Goal: Information Seeking & Learning: Learn about a topic

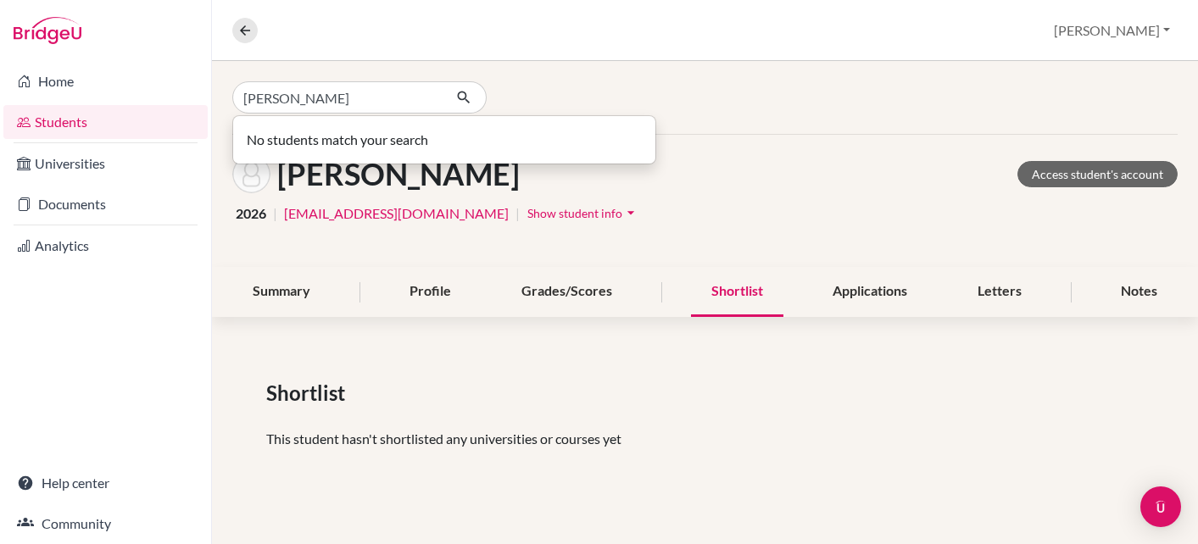
click at [273, 96] on input "Steve ver" at bounding box center [337, 97] width 210 height 32
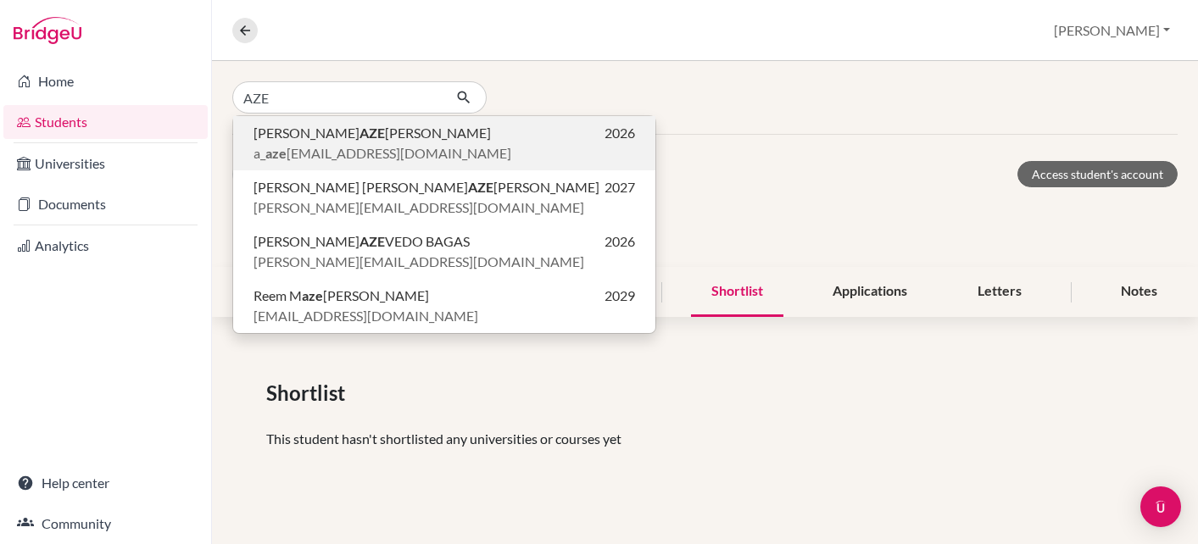
type input "AZE"
click at [264, 139] on span "Antonio AZE VEDO VERLY" at bounding box center [371, 133] width 237 height 20
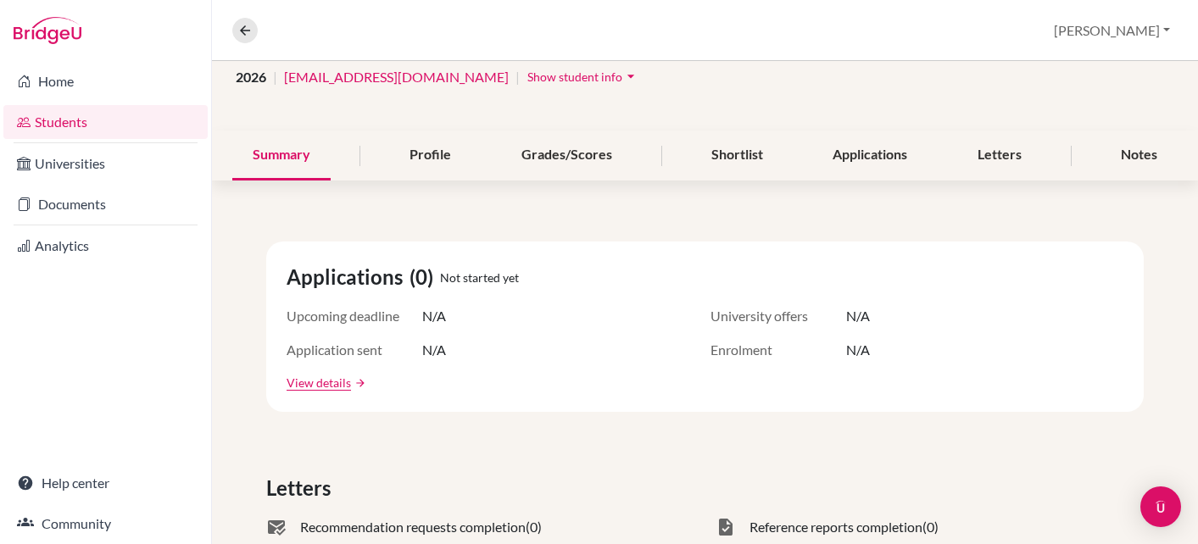
scroll to position [132, 0]
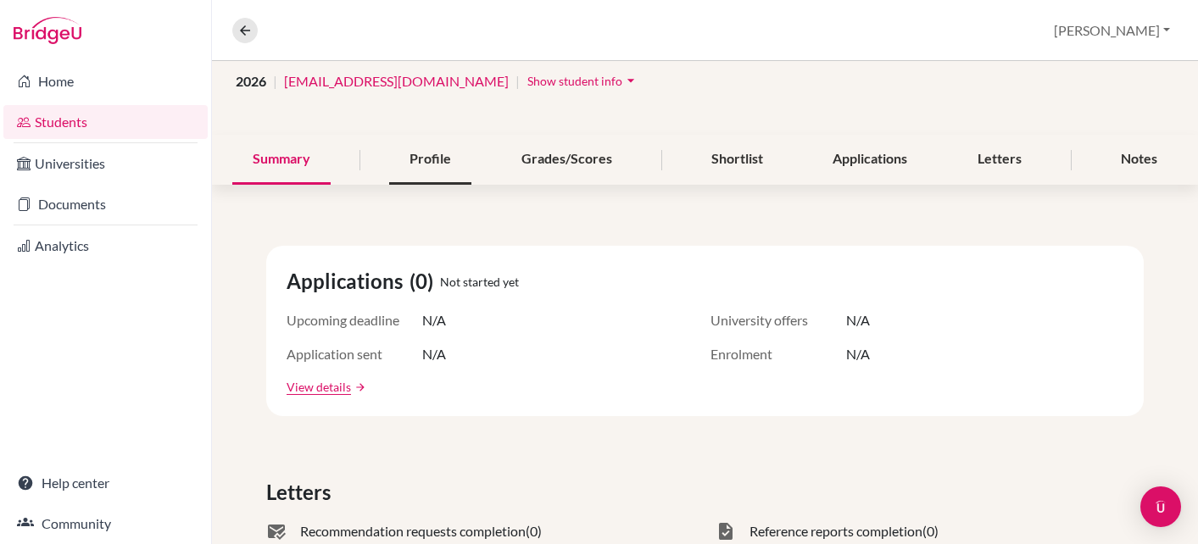
click at [434, 166] on div "Profile" at bounding box center [430, 160] width 82 height 50
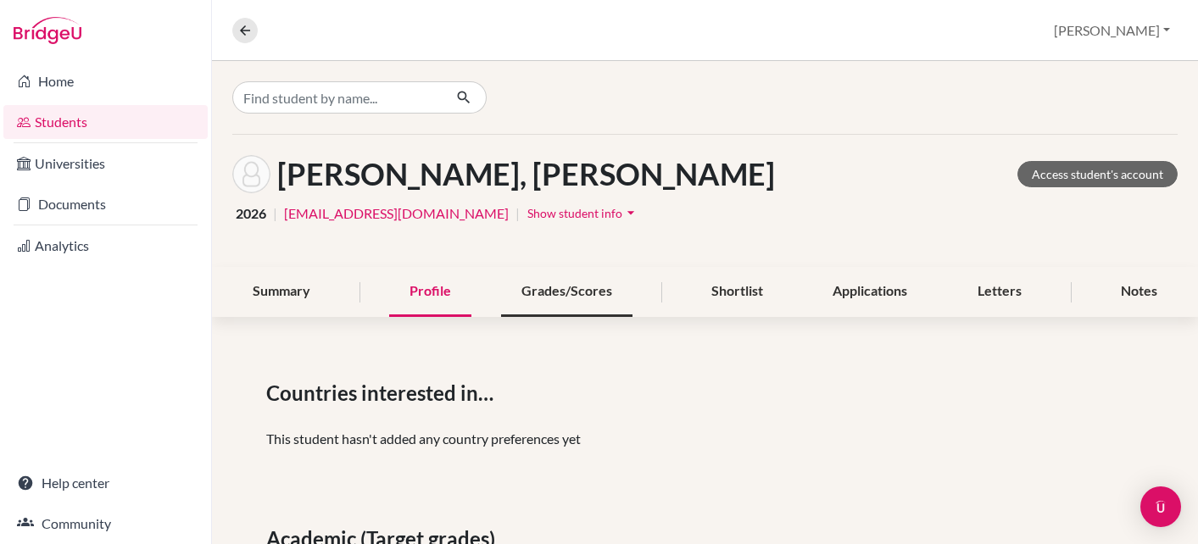
click at [564, 299] on div "Grades/Scores" at bounding box center [566, 292] width 131 height 50
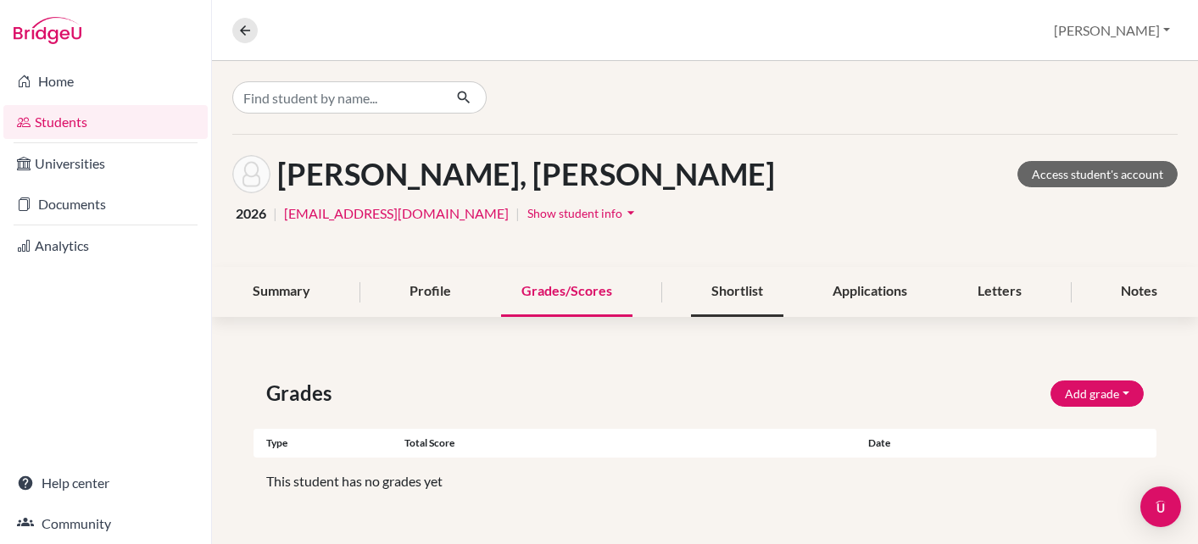
click at [711, 292] on div "Shortlist" at bounding box center [737, 292] width 92 height 50
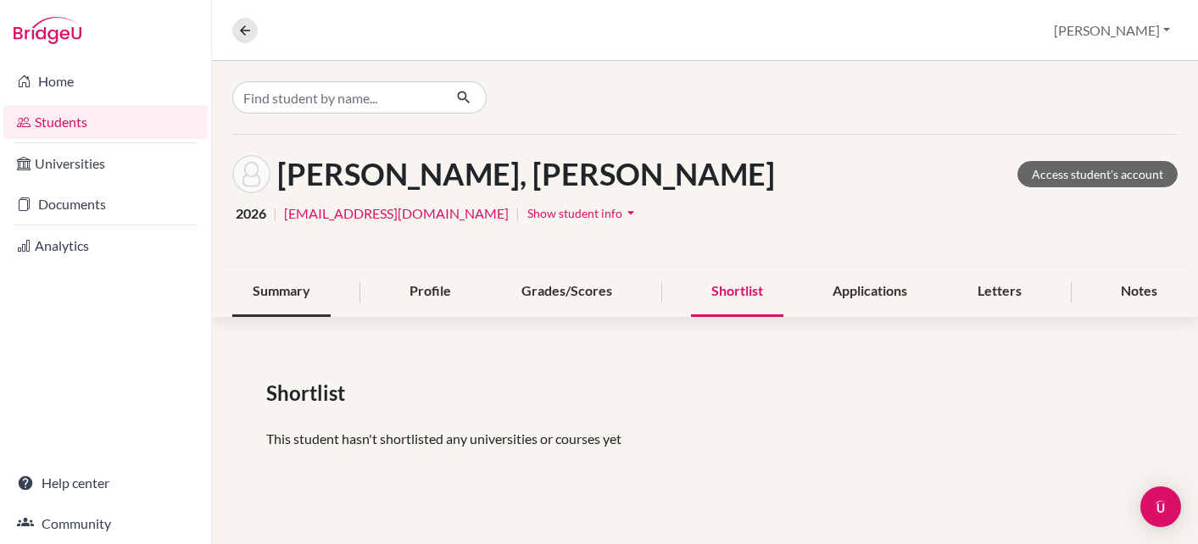
click at [298, 296] on div "Summary" at bounding box center [281, 292] width 98 height 50
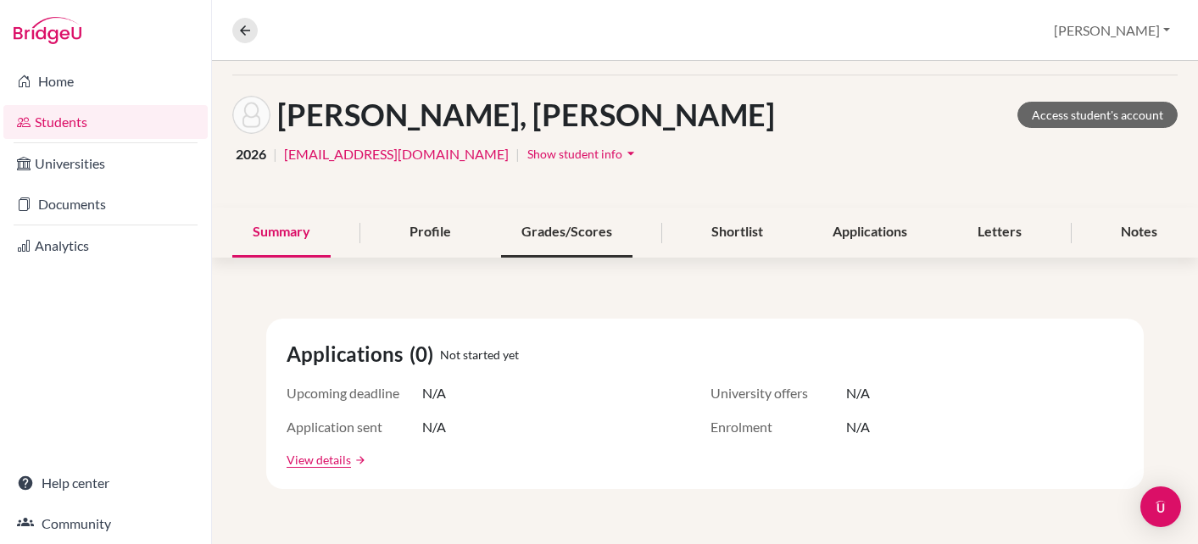
scroll to position [33, 0]
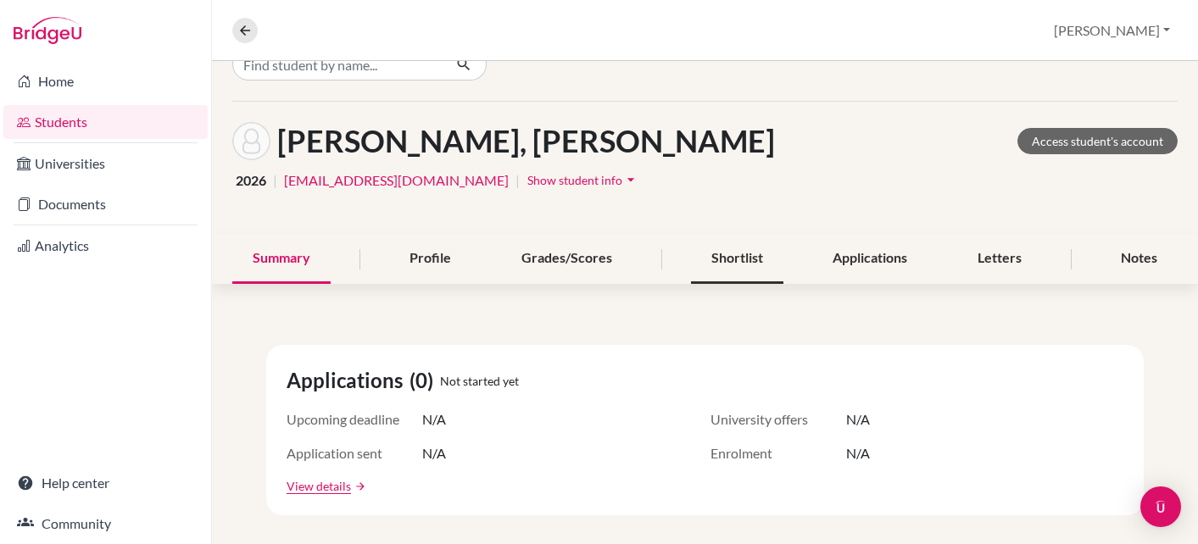
click at [735, 264] on div "Shortlist" at bounding box center [737, 259] width 92 height 50
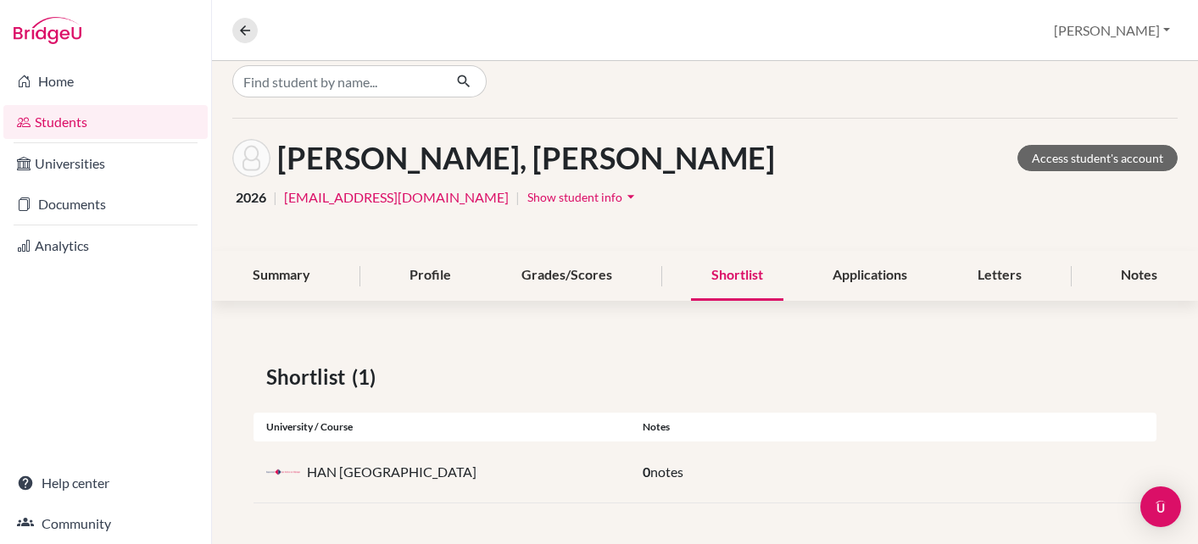
scroll to position [16, 0]
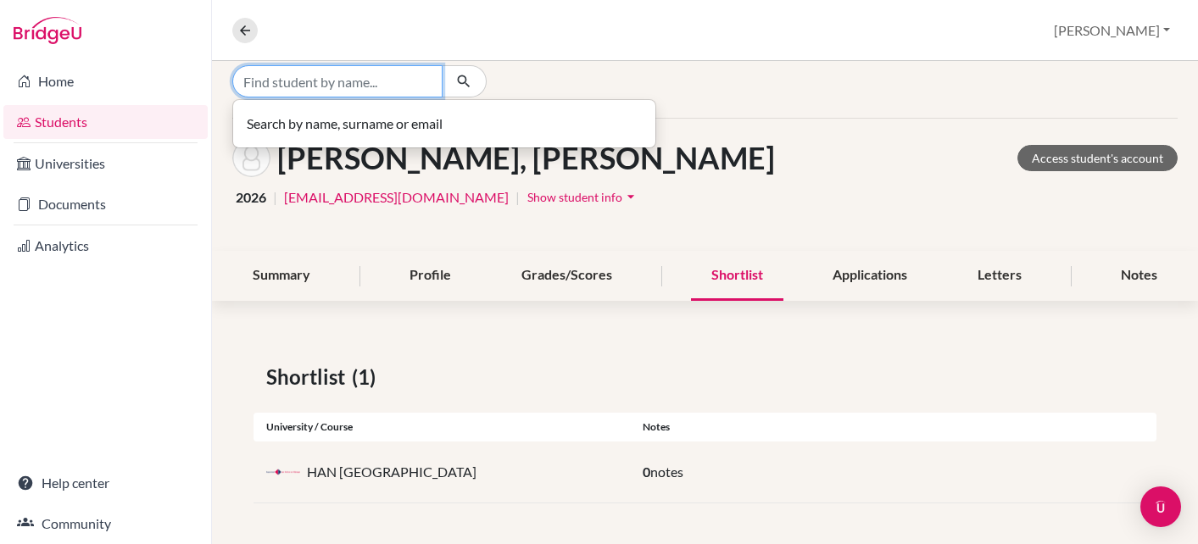
click at [394, 86] on input "Find student by name..." at bounding box center [337, 81] width 210 height 32
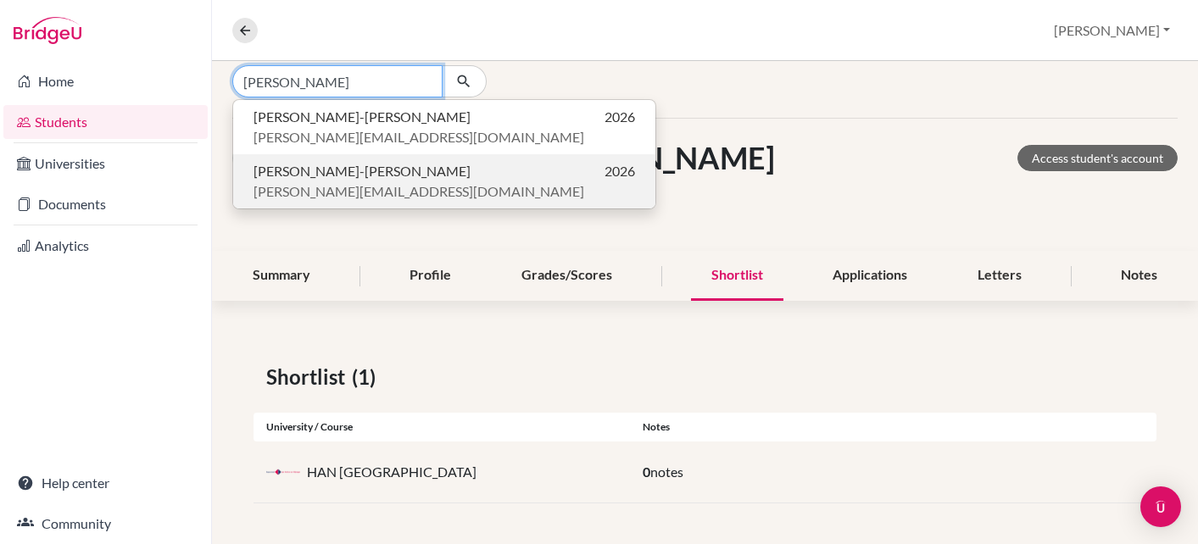
type input "[PERSON_NAME]"
click at [348, 176] on span "[PERSON_NAME]-[PERSON_NAME]" at bounding box center [361, 171] width 217 height 20
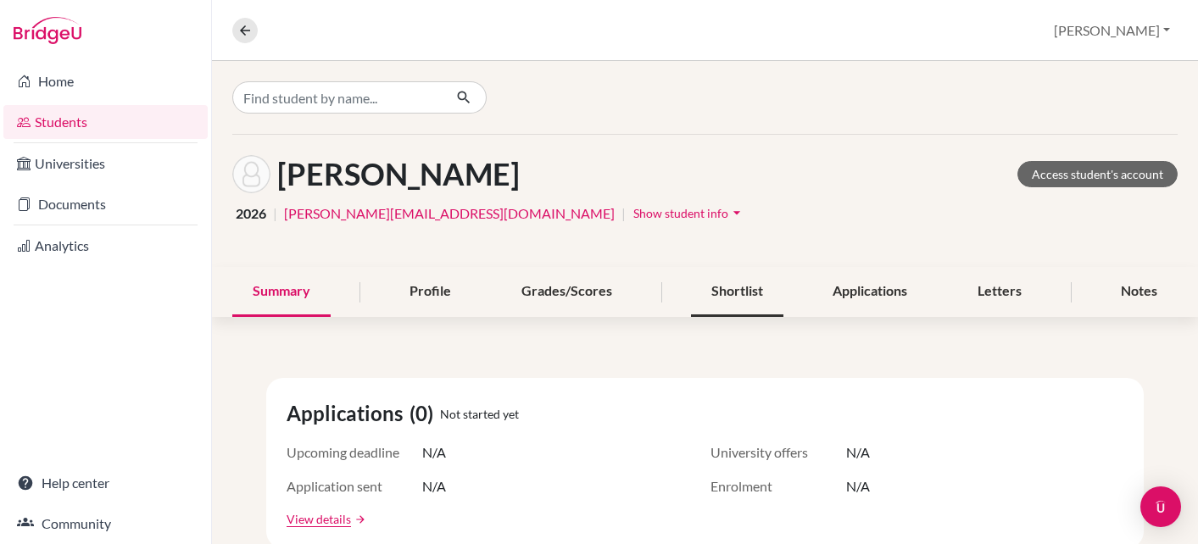
click at [737, 288] on div "Shortlist" at bounding box center [737, 292] width 92 height 50
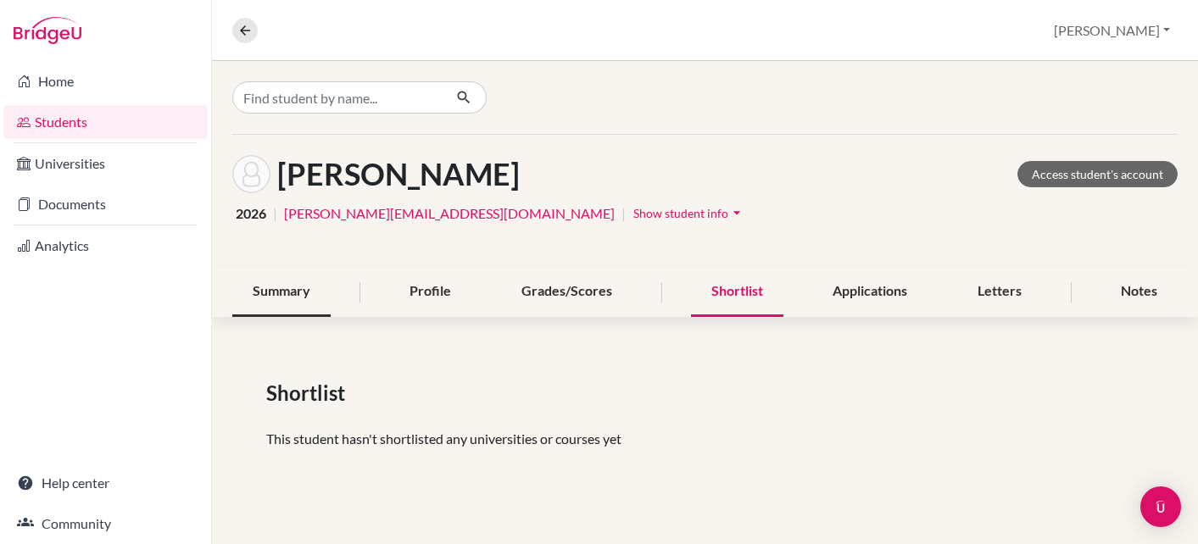
click at [291, 295] on div "Summary" at bounding box center [281, 292] width 98 height 50
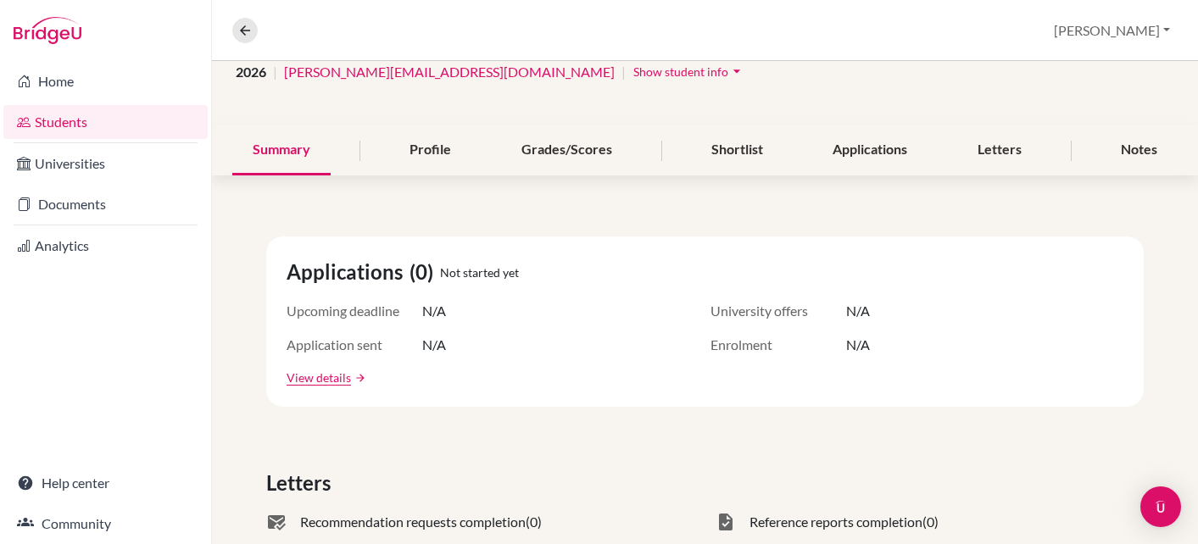
scroll to position [145, 0]
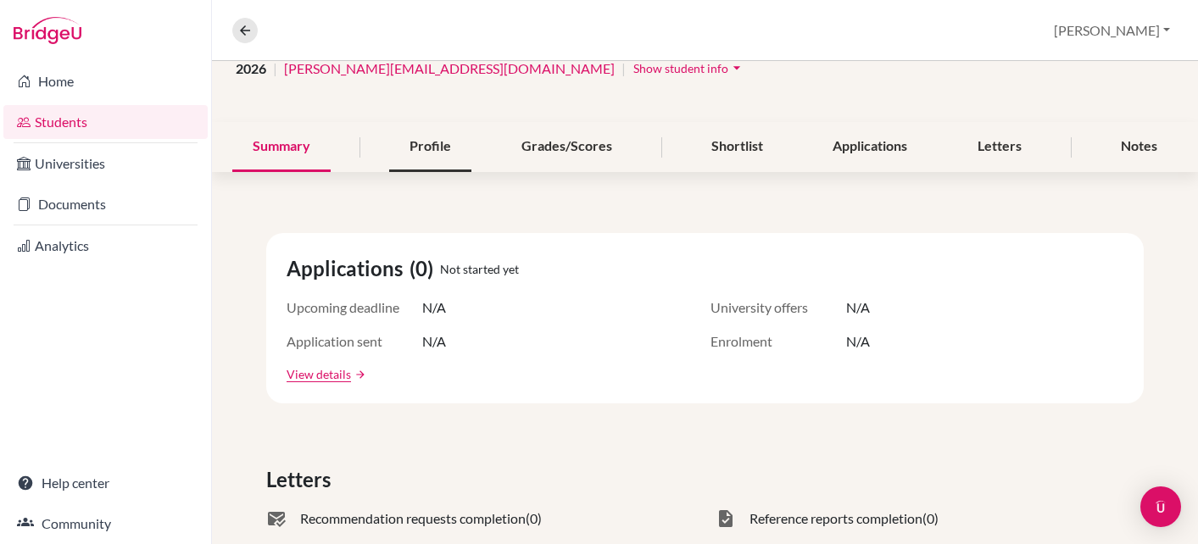
click at [431, 144] on div "Profile" at bounding box center [430, 147] width 82 height 50
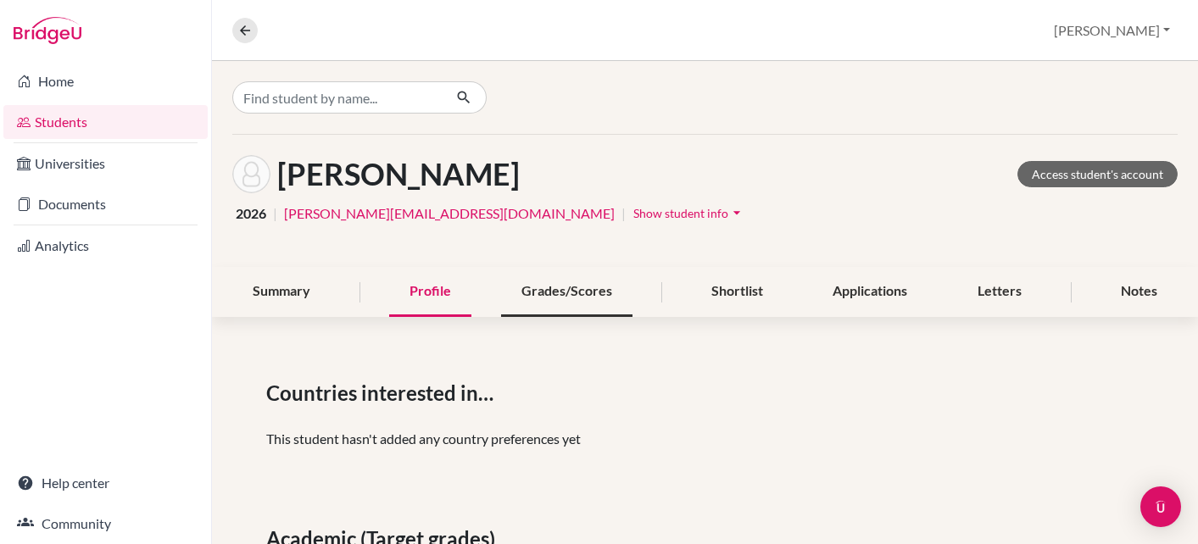
click at [570, 297] on div "Grades/Scores" at bounding box center [566, 292] width 131 height 50
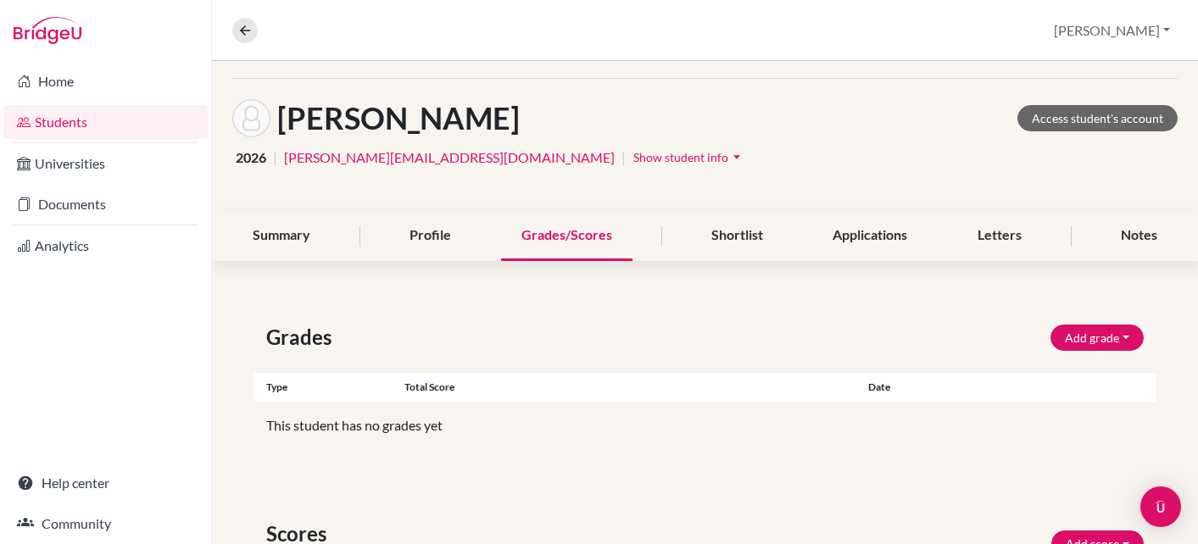
scroll to position [58, 0]
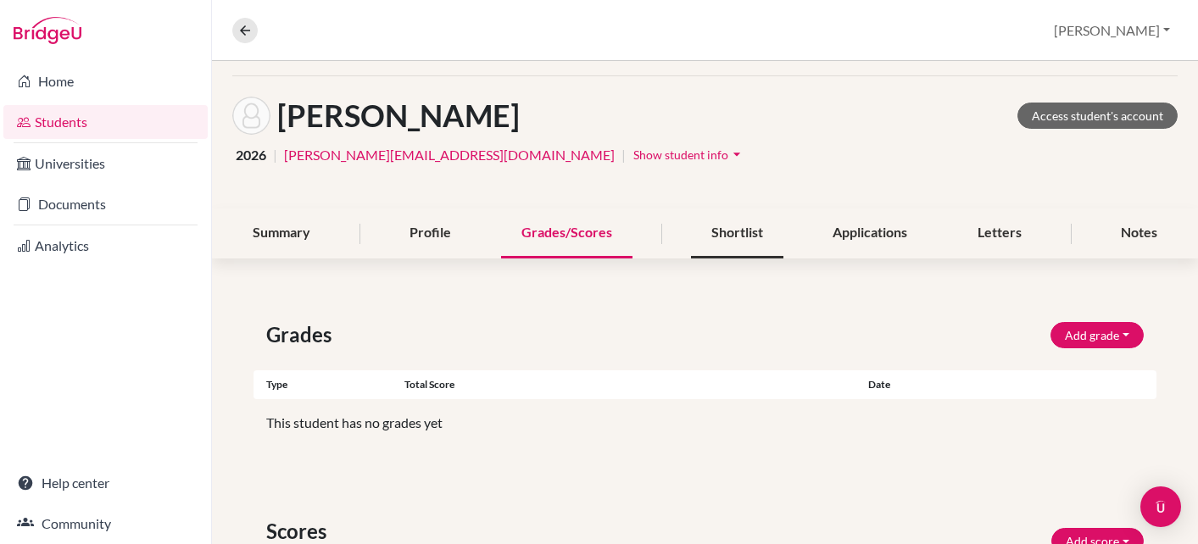
click at [733, 223] on div "Shortlist" at bounding box center [737, 234] width 92 height 50
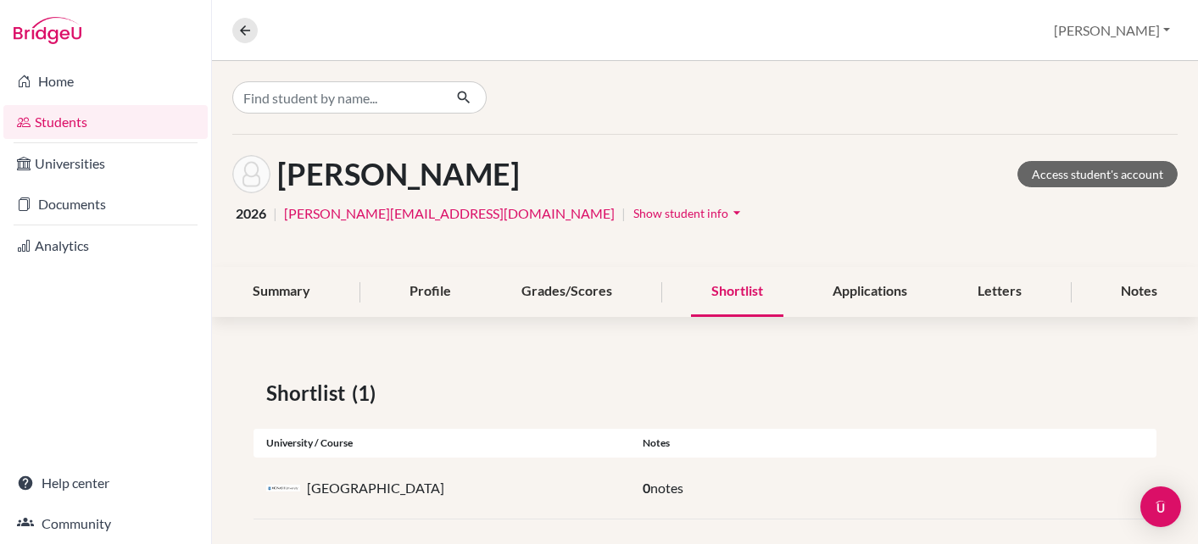
click at [841, 186] on div "[PERSON_NAME] Access student's account" at bounding box center [704, 174] width 945 height 38
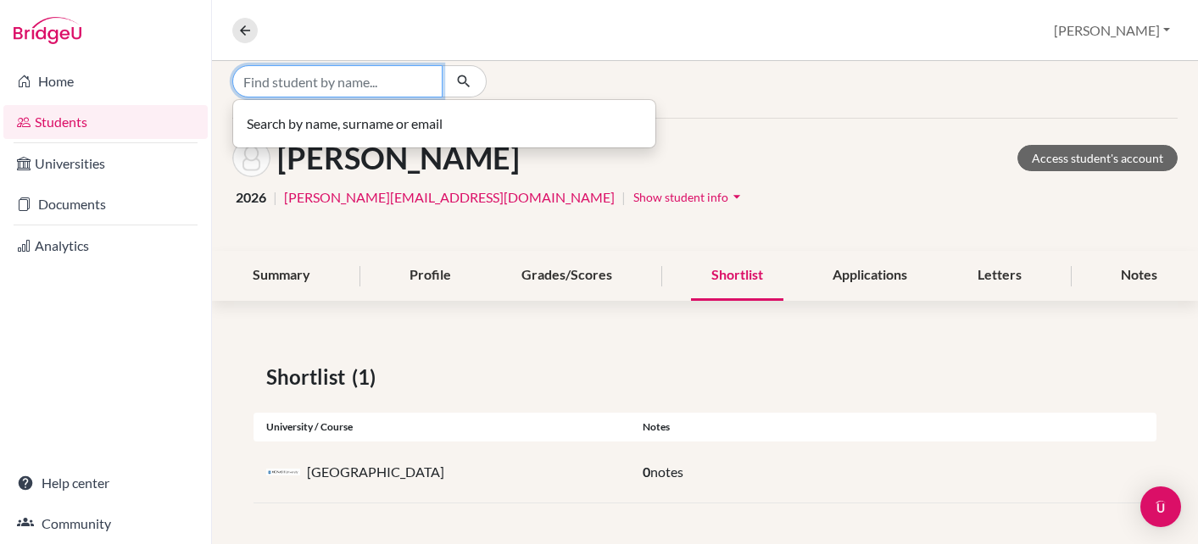
click at [404, 76] on input "Find student by name..." at bounding box center [337, 81] width 210 height 32
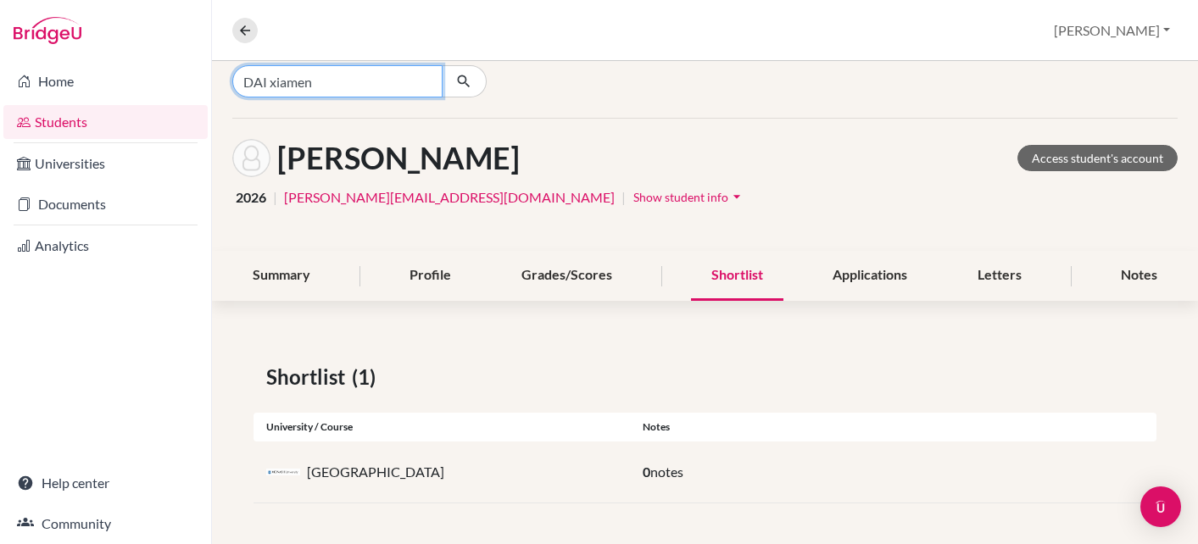
click at [321, 90] on input "DAI xiamen" at bounding box center [337, 81] width 210 height 32
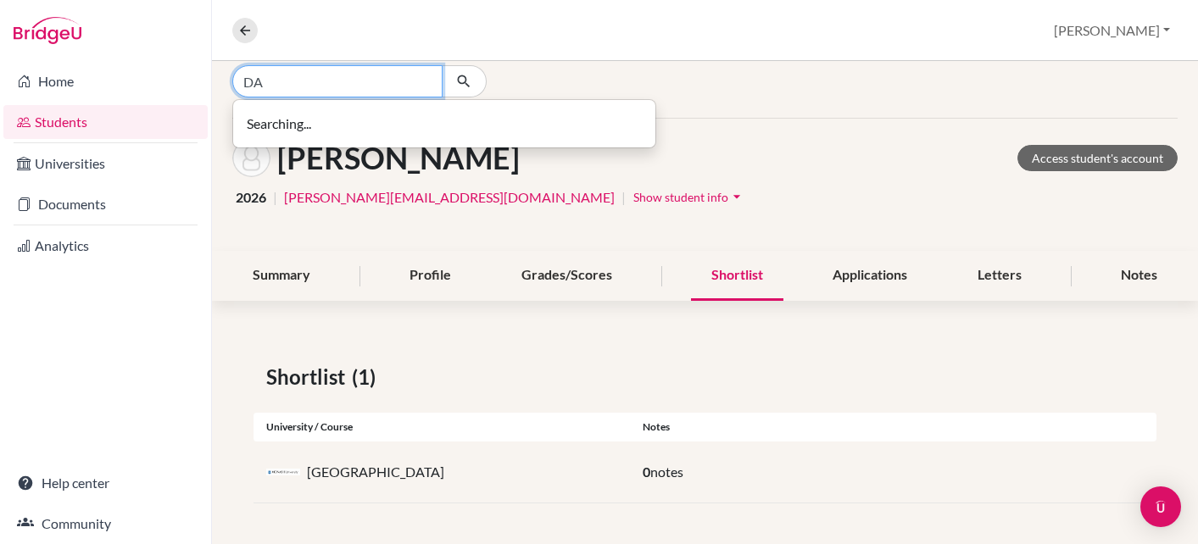
type input "D"
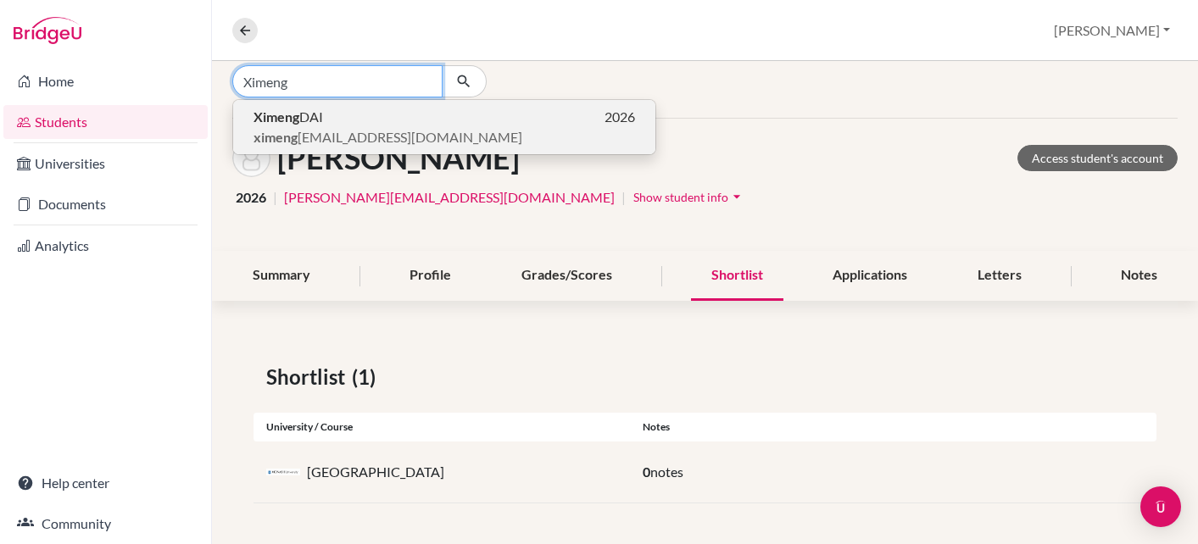
type input "Ximeng"
click at [299, 114] on span "Ximeng DAI" at bounding box center [288, 117] width 70 height 20
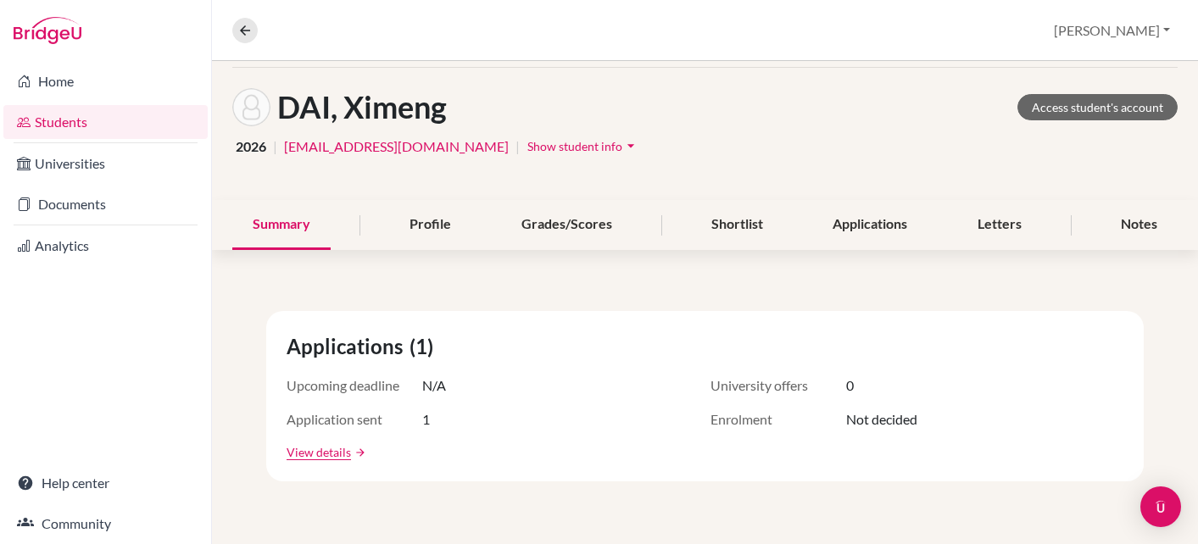
scroll to position [75, 0]
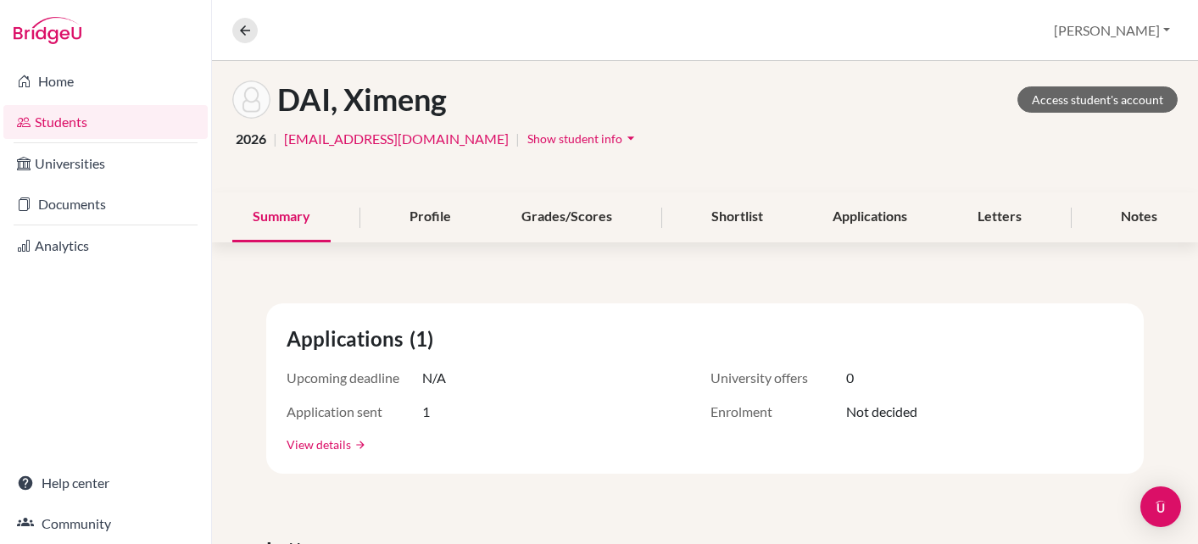
click at [326, 445] on link "View details" at bounding box center [319, 445] width 64 height 18
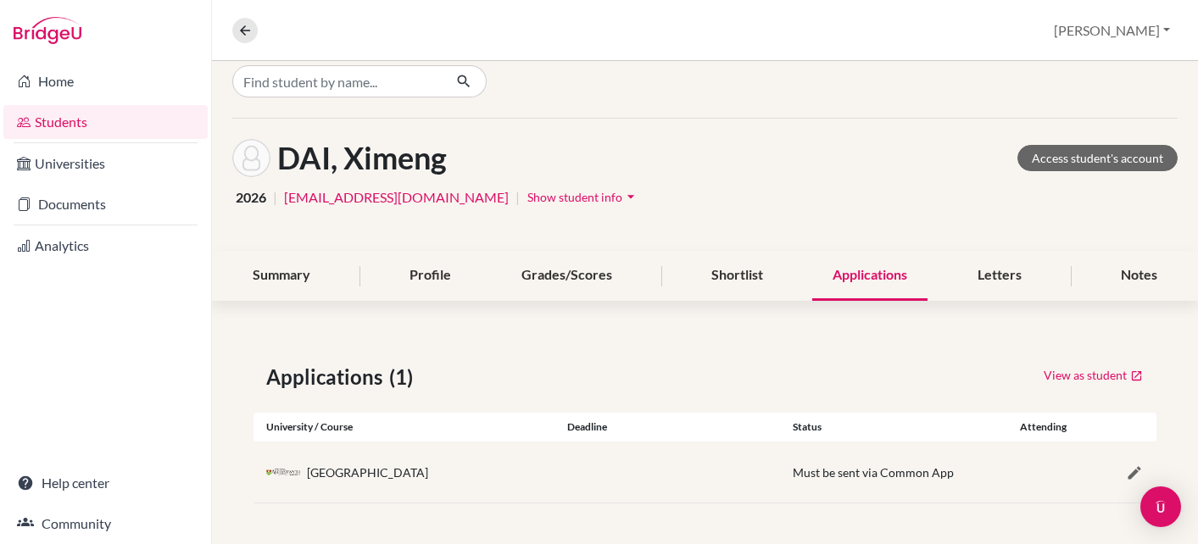
scroll to position [16, 0]
click at [744, 273] on div "Shortlist" at bounding box center [737, 276] width 92 height 50
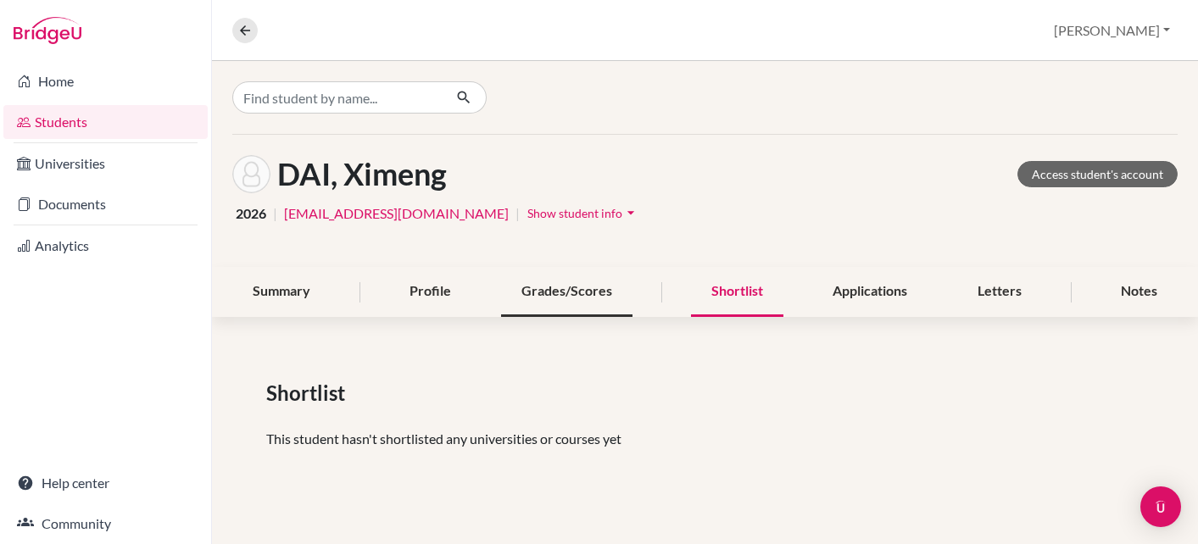
click at [578, 292] on div "Grades/Scores" at bounding box center [566, 292] width 131 height 50
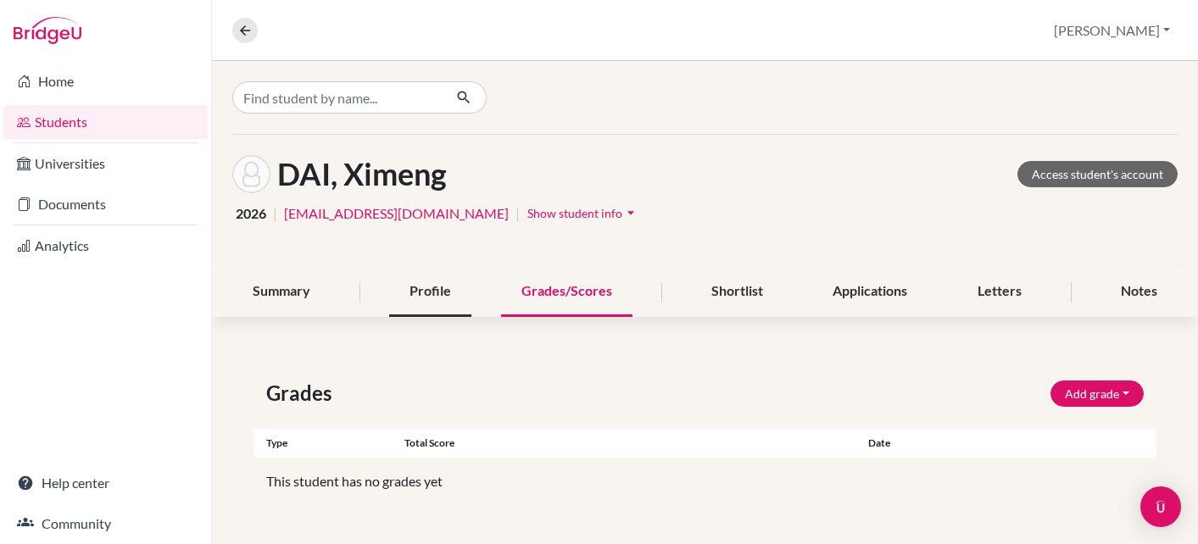
click at [438, 296] on div "Profile" at bounding box center [430, 292] width 82 height 50
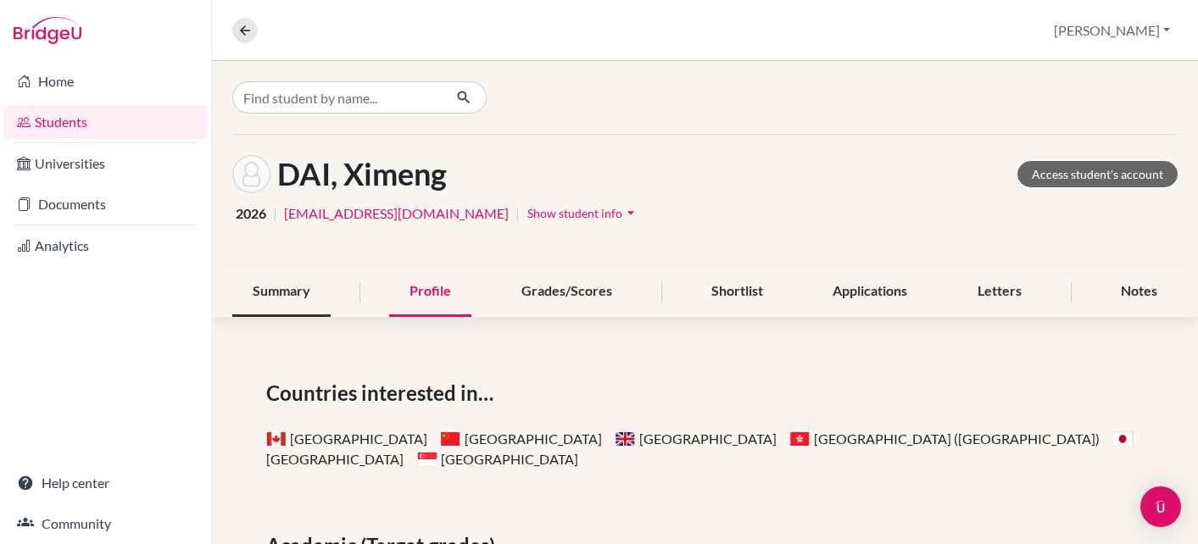
click at [292, 286] on div "Summary" at bounding box center [281, 292] width 98 height 50
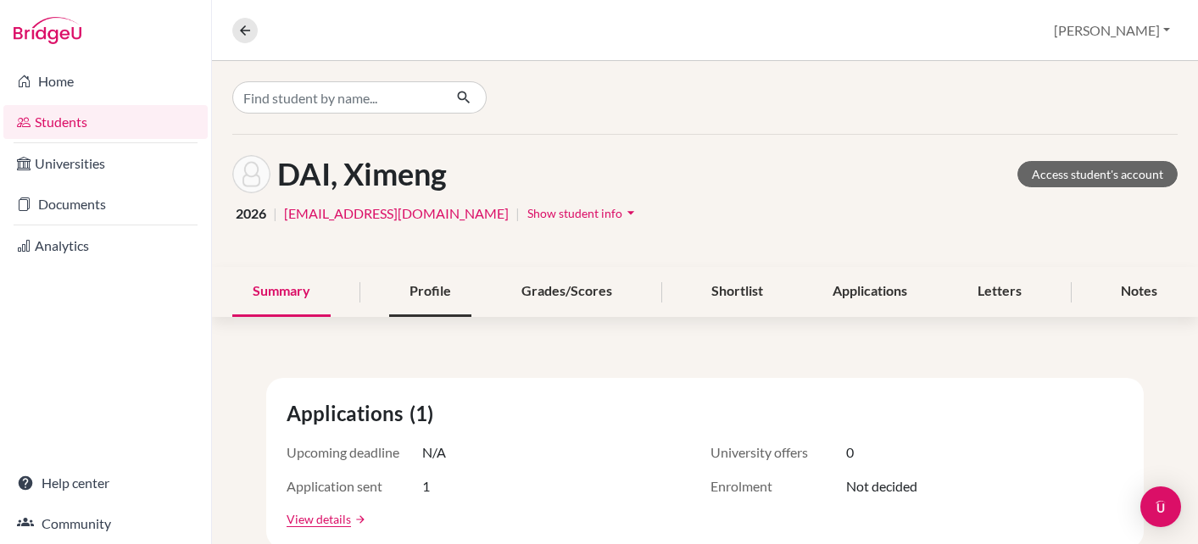
click at [422, 298] on div "Profile" at bounding box center [430, 292] width 82 height 50
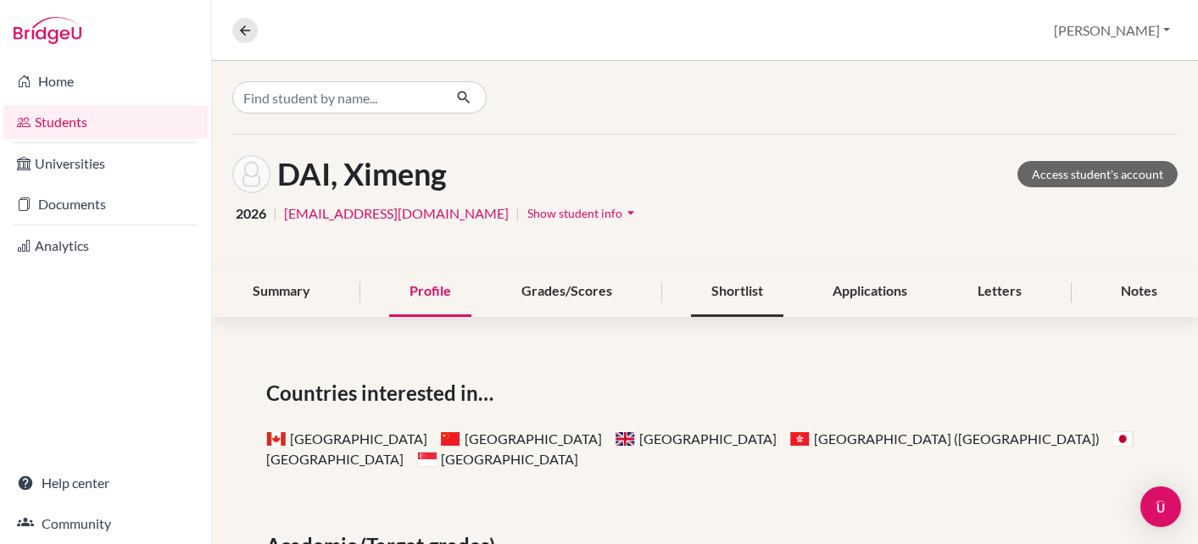
click at [743, 292] on div "Shortlist" at bounding box center [737, 292] width 92 height 50
